Goal: Find contact information

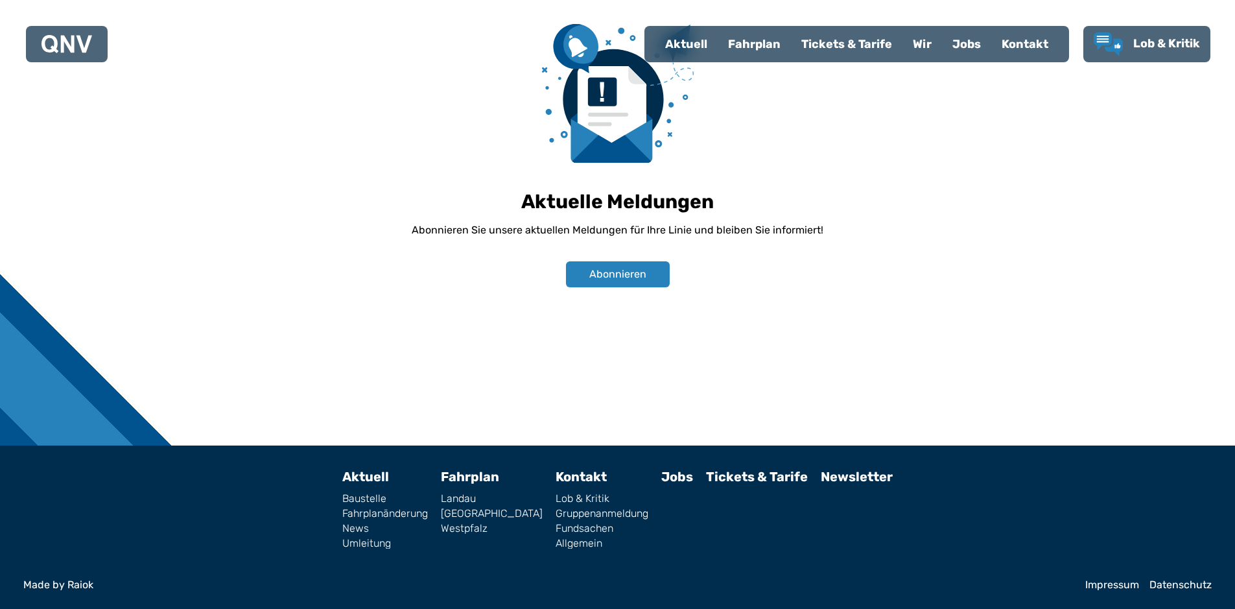
click at [1122, 587] on link "Impressum" at bounding box center [1112, 585] width 54 height 10
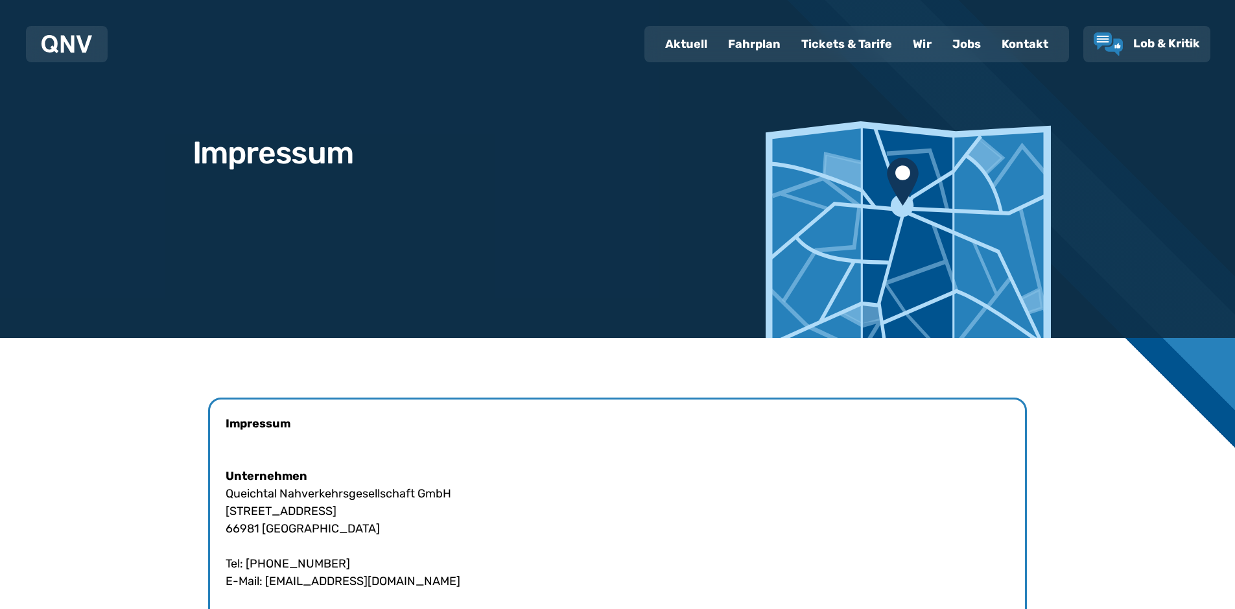
scroll to position [233, 0]
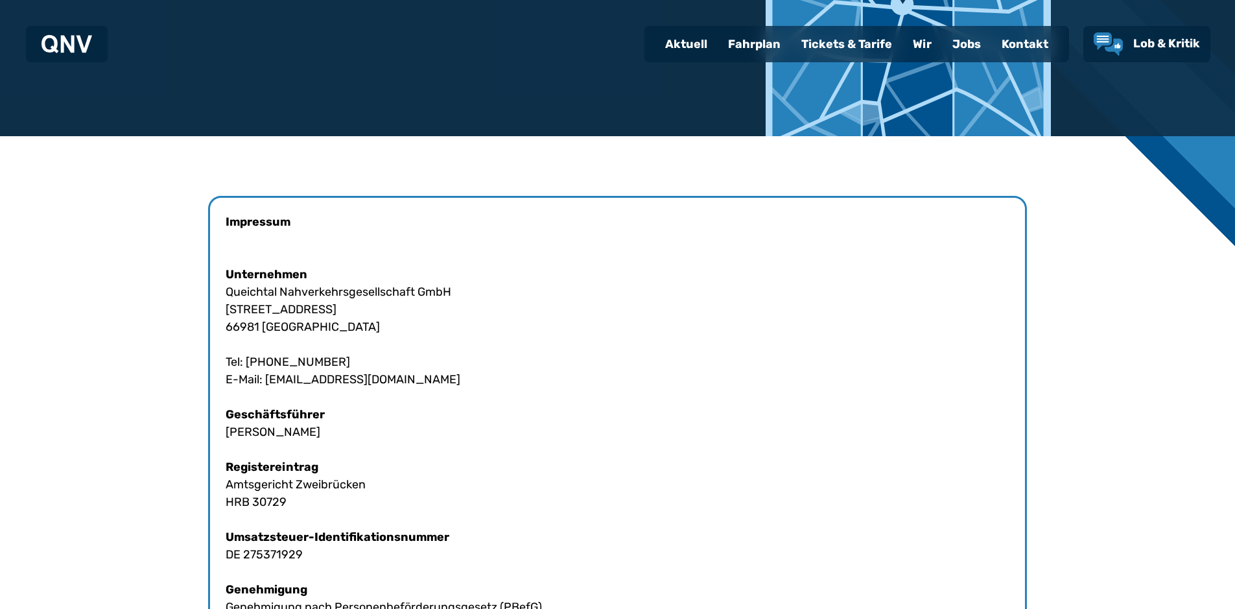
drag, startPoint x: 225, startPoint y: 293, endPoint x: 480, endPoint y: 294, distance: 255.4
click at [480, 294] on div "Impressum Unternehmen Queichtal Nahverkehrsgesellschaft GmbH [STREET_ADDRESS] T…" at bounding box center [617, 537] width 819 height 683
copy div "Queichtal Nahverkehrsgesellschaft GmbH"
click at [0, 330] on div at bounding box center [617, 534] width 1235 height 797
drag, startPoint x: 377, startPoint y: 364, endPoint x: 248, endPoint y: 364, distance: 129.7
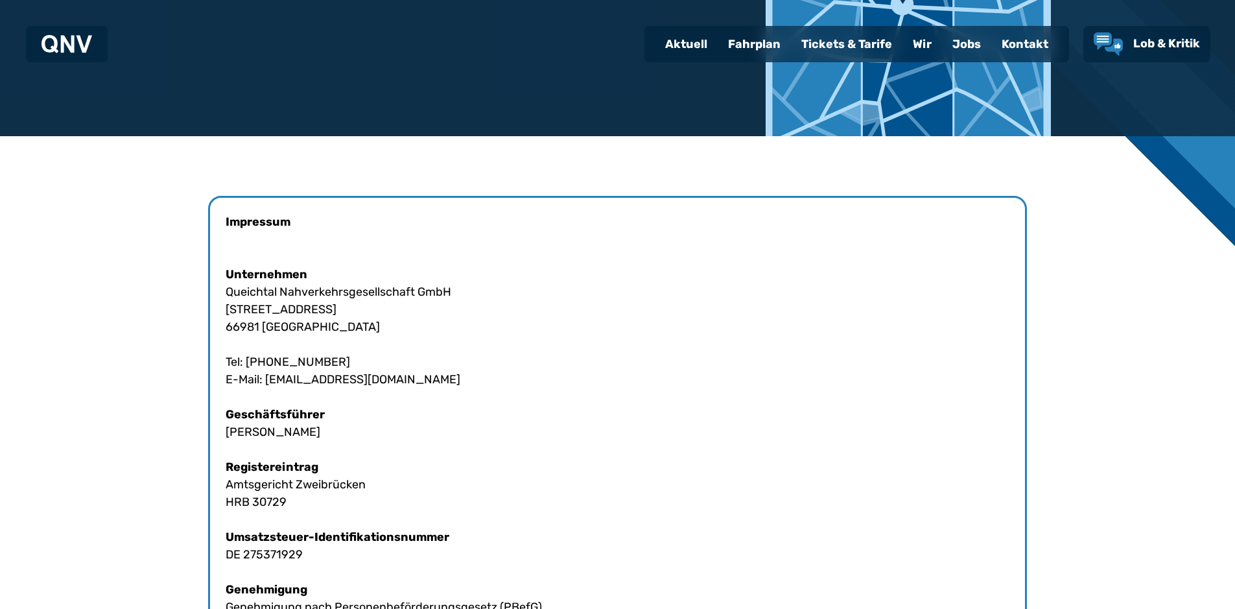
click at [248, 364] on div "Impressum Unternehmen Queichtal Nahverkehrsgesellschaft GmbH [STREET_ADDRESS] T…" at bounding box center [617, 537] width 819 height 683
copy div "[PHONE_NUMBER]"
